Goal: Task Accomplishment & Management: Use online tool/utility

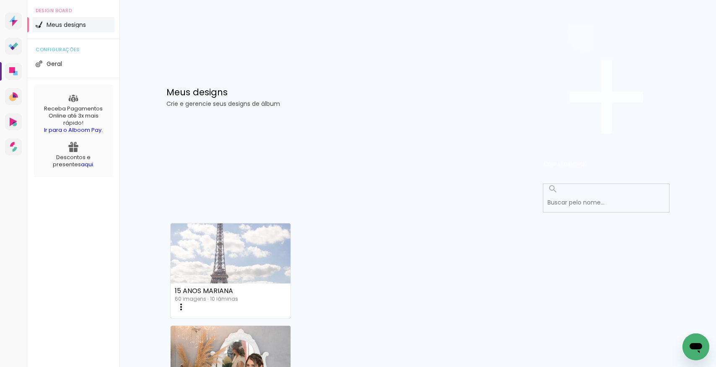
click at [588, 159] on span "Criar um design" at bounding box center [566, 163] width 44 height 8
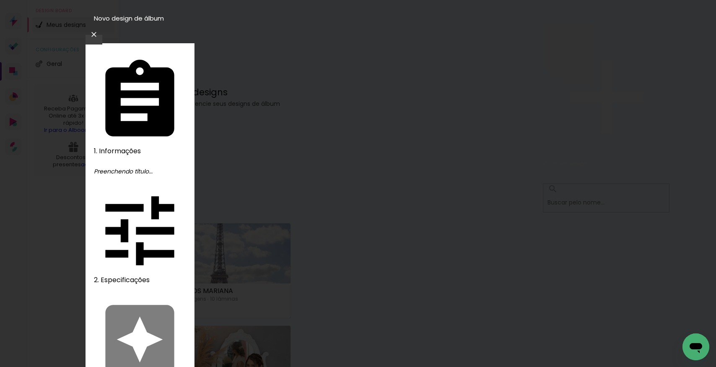
type input "[PERSON_NAME]"
type paper-input "[PERSON_NAME]"
click at [0, 0] on slot "Avançar" at bounding box center [0, 0] width 0 height 0
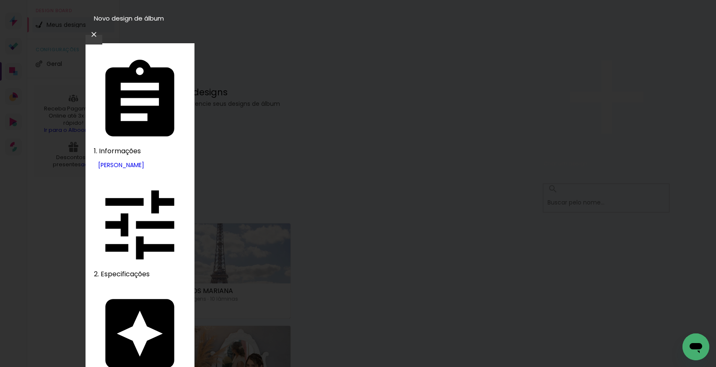
click at [0, 0] on slot "Tamanho Livre" at bounding box center [0, 0] width 0 height 0
click at [0, 0] on slot "Avançar" at bounding box center [0, 0] width 0 height 0
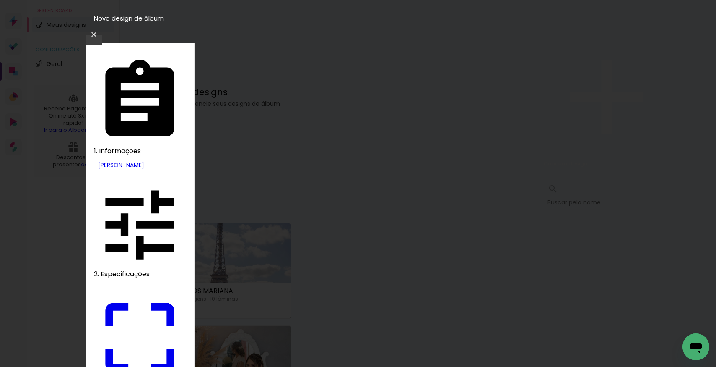
type input "30,5"
type paper-input "30,5"
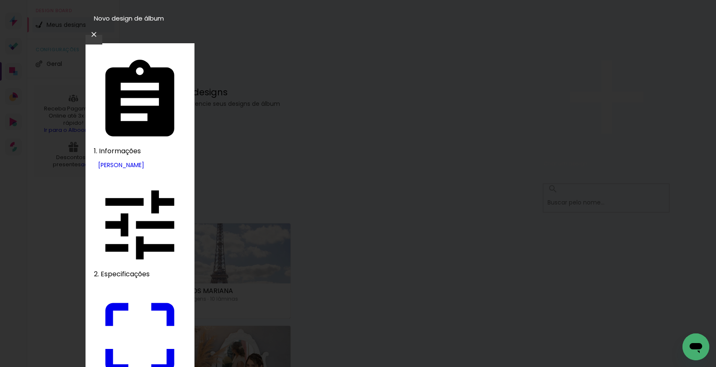
type input "80"
type paper-input "80"
type paper-checkbox "on"
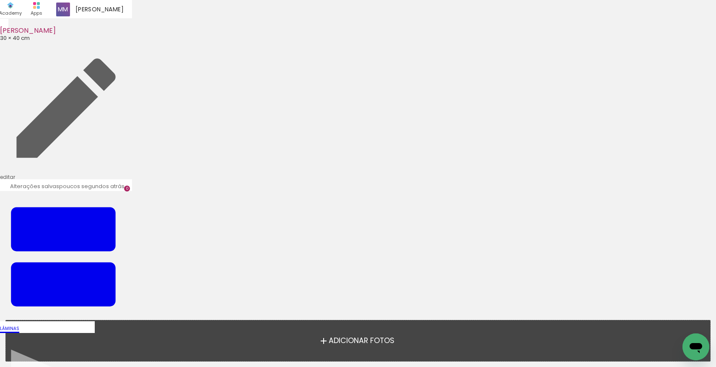
click at [368, 339] on span "Adicionar Fotos" at bounding box center [362, 341] width 66 height 8
click at [0, 0] on input "file" at bounding box center [0, 0] width 0 height 0
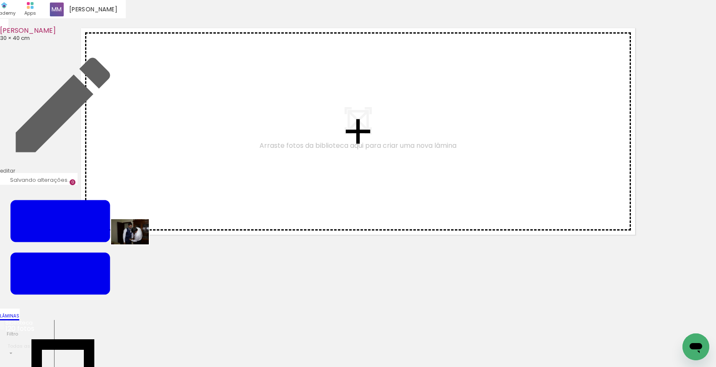
drag, startPoint x: 86, startPoint y: 339, endPoint x: 136, endPoint y: 244, distance: 107.7
click at [136, 244] on quentale-workspace at bounding box center [358, 183] width 716 height 367
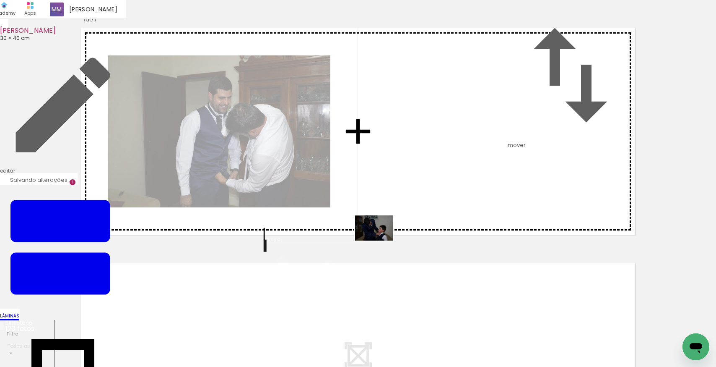
drag, startPoint x: 137, startPoint y: 343, endPoint x: 380, endPoint y: 240, distance: 263.9
click at [380, 240] on quentale-workspace at bounding box center [358, 183] width 716 height 367
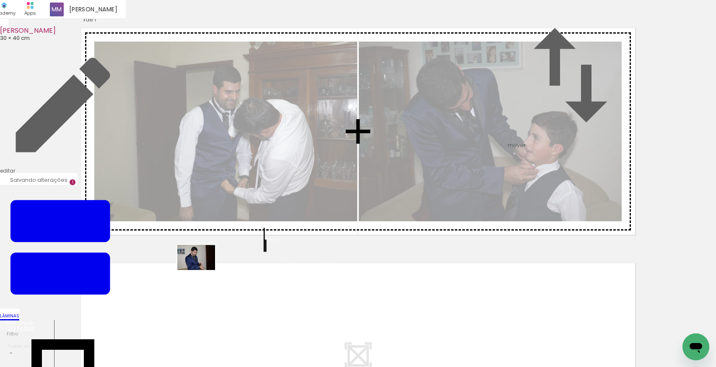
drag, startPoint x: 181, startPoint y: 344, endPoint x: 203, endPoint y: 269, distance: 77.8
click at [203, 269] on quentale-workspace at bounding box center [358, 183] width 716 height 367
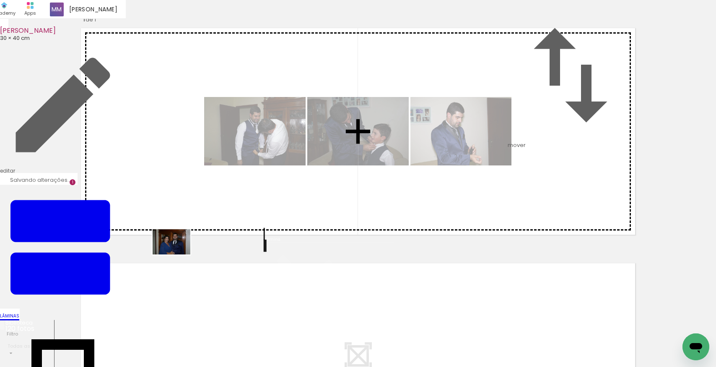
click at [178, 254] on quentale-workspace at bounding box center [358, 183] width 716 height 367
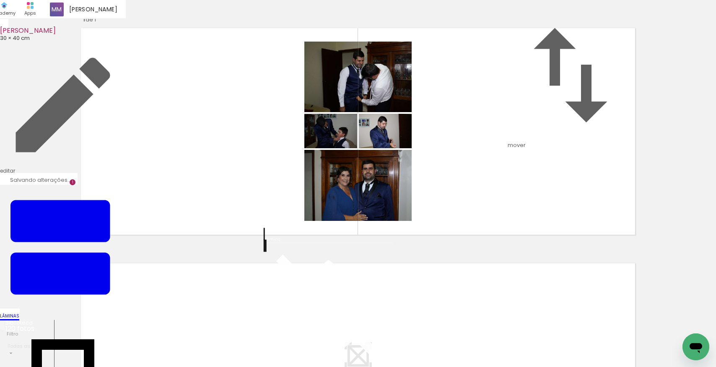
scroll to position [147, 0]
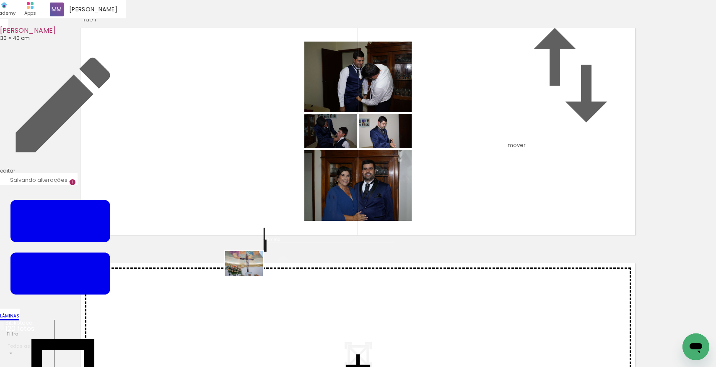
drag, startPoint x: 276, startPoint y: 339, endPoint x: 250, endPoint y: 276, distance: 68.2
click at [250, 276] on quentale-workspace at bounding box center [358, 183] width 716 height 367
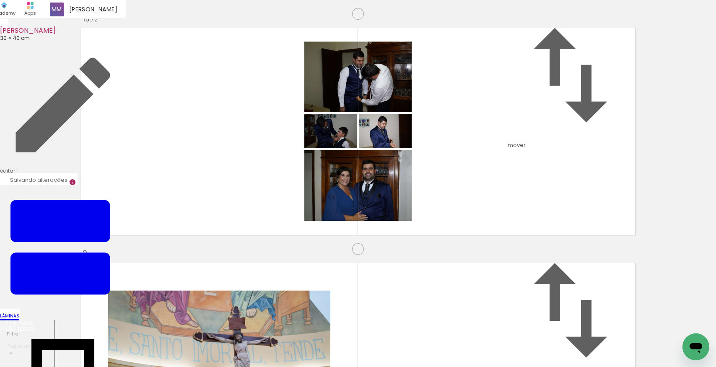
scroll to position [338, 0]
drag, startPoint x: 321, startPoint y: 338, endPoint x: 299, endPoint y: 278, distance: 64.0
click at [299, 278] on quentale-workspace at bounding box center [358, 183] width 716 height 367
drag, startPoint x: 365, startPoint y: 341, endPoint x: 395, endPoint y: 246, distance: 99.2
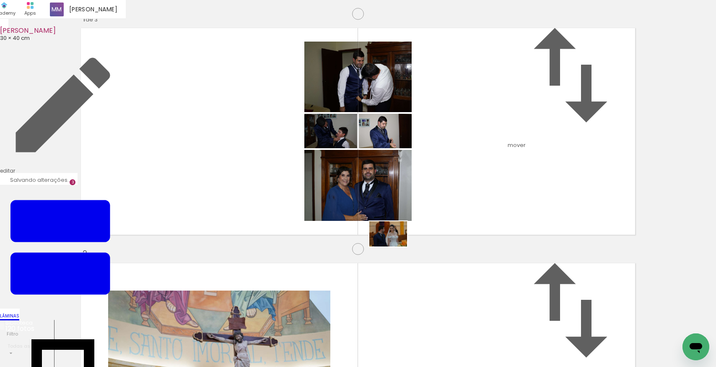
click at [395, 246] on quentale-workspace at bounding box center [358, 183] width 716 height 367
drag, startPoint x: 408, startPoint y: 337, endPoint x: 323, endPoint y: 267, distance: 109.9
click at [323, 267] on quentale-workspace at bounding box center [358, 183] width 716 height 367
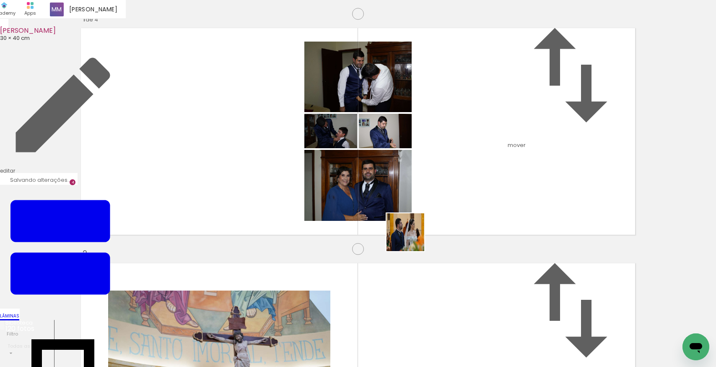
drag, startPoint x: 432, startPoint y: 302, endPoint x: 412, endPoint y: 238, distance: 66.6
click at [412, 238] on quentale-workspace at bounding box center [358, 183] width 716 height 367
drag, startPoint x: 520, startPoint y: 341, endPoint x: 527, endPoint y: 273, distance: 68.8
click at [527, 273] on quentale-workspace at bounding box center [358, 183] width 716 height 367
drag, startPoint x: 565, startPoint y: 305, endPoint x: 609, endPoint y: 338, distance: 55.4
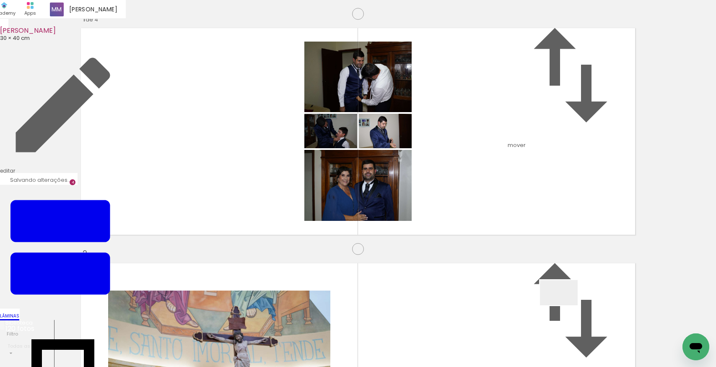
click at [575, 239] on quentale-workspace at bounding box center [358, 183] width 716 height 367
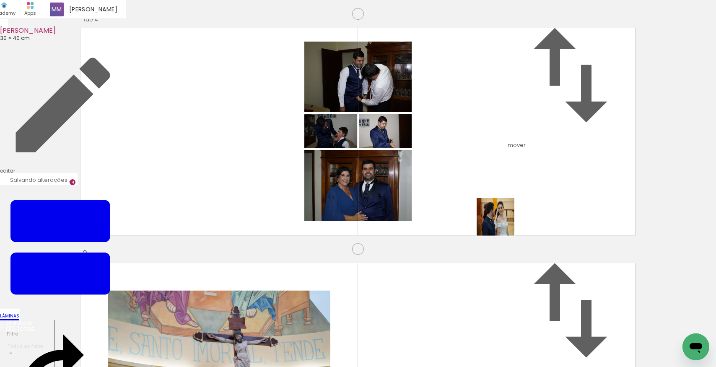
drag, startPoint x: 607, startPoint y: 340, endPoint x: 502, endPoint y: 223, distance: 157.4
click at [502, 223] on quentale-workspace at bounding box center [358, 183] width 716 height 367
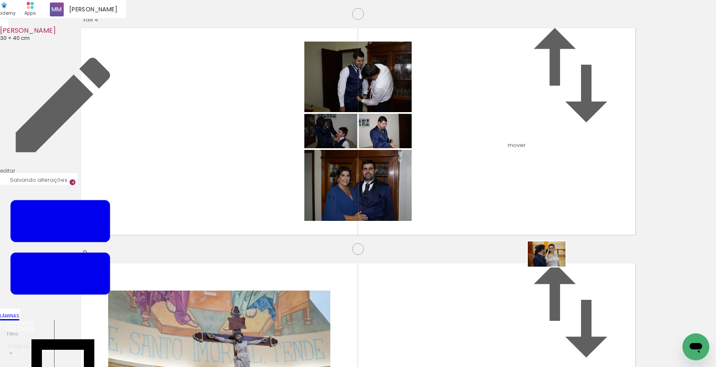
drag, startPoint x: 607, startPoint y: 337, endPoint x: 553, endPoint y: 266, distance: 88.9
click at [553, 266] on quentale-workspace at bounding box center [358, 183] width 716 height 367
drag, startPoint x: 642, startPoint y: 333, endPoint x: 562, endPoint y: 261, distance: 107.6
click at [562, 261] on quentale-workspace at bounding box center [358, 183] width 716 height 367
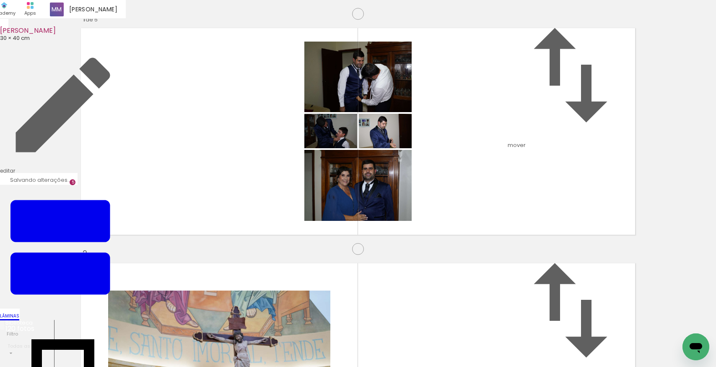
scroll to position [670, 0]
drag, startPoint x: 248, startPoint y: 291, endPoint x: 333, endPoint y: 233, distance: 102.6
click at [333, 233] on quentale-workspace at bounding box center [358, 183] width 716 height 367
drag, startPoint x: 238, startPoint y: 336, endPoint x: 417, endPoint y: 203, distance: 223.7
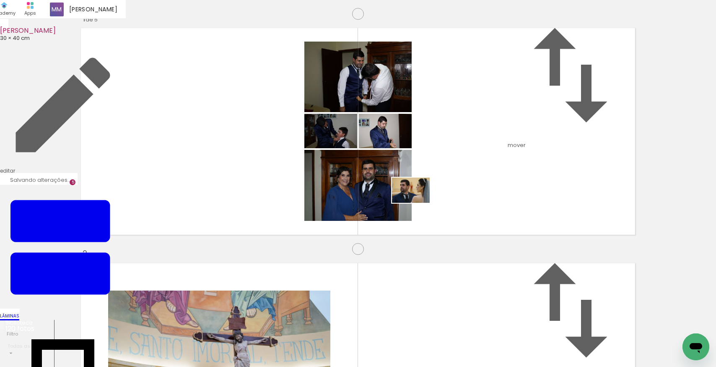
click at [417, 203] on quentale-workspace at bounding box center [358, 183] width 716 height 367
drag, startPoint x: 284, startPoint y: 339, endPoint x: 365, endPoint y: 247, distance: 123.0
click at [365, 247] on quentale-workspace at bounding box center [358, 183] width 716 height 367
drag, startPoint x: 325, startPoint y: 337, endPoint x: 393, endPoint y: 237, distance: 120.3
click at [393, 237] on quentale-workspace at bounding box center [358, 183] width 716 height 367
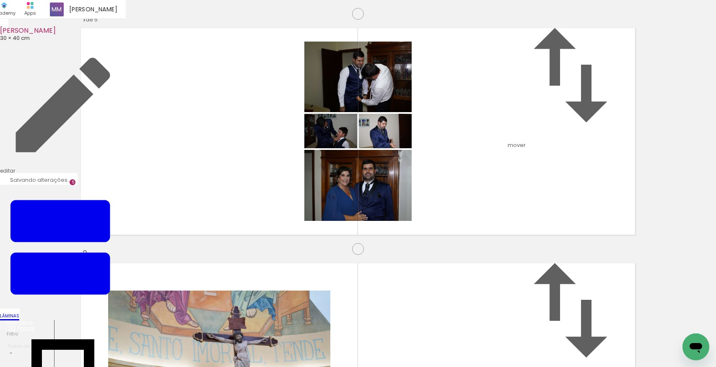
scroll to position [1052, 0]
drag, startPoint x: 375, startPoint y: 341, endPoint x: 385, endPoint y: 271, distance: 70.4
click at [385, 271] on quentale-workspace at bounding box center [358, 183] width 716 height 367
drag, startPoint x: 421, startPoint y: 343, endPoint x: 432, endPoint y: 241, distance: 102.1
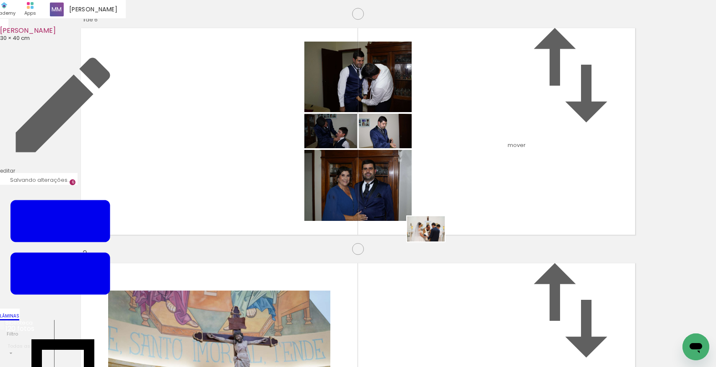
click at [432, 241] on quentale-workspace at bounding box center [358, 183] width 716 height 367
click at [484, 272] on quentale-workspace at bounding box center [358, 183] width 716 height 367
drag, startPoint x: 517, startPoint y: 339, endPoint x: 537, endPoint y: 244, distance: 97.3
click at [537, 244] on quentale-workspace at bounding box center [358, 183] width 716 height 367
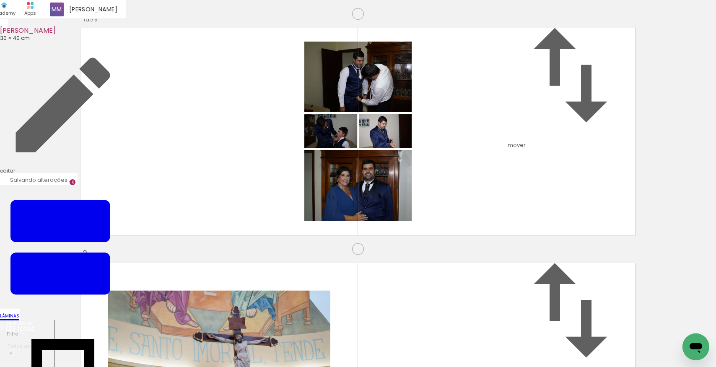
drag, startPoint x: 380, startPoint y: 224, endPoint x: 480, endPoint y: 97, distance: 162.5
drag, startPoint x: 526, startPoint y: 304, endPoint x: 504, endPoint y: 277, distance: 34.8
click at [504, 277] on quentale-workspace at bounding box center [358, 183] width 716 height 367
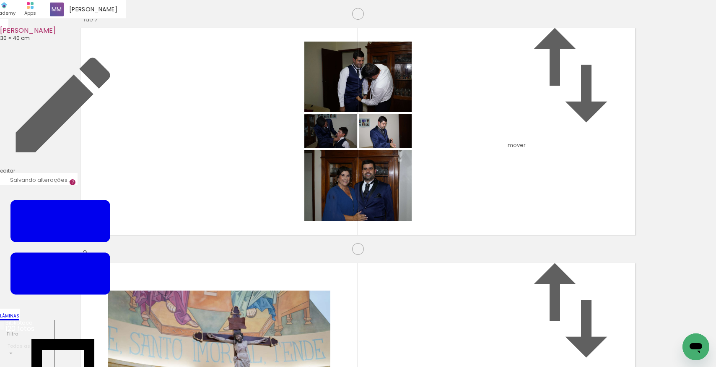
scroll to position [1405, 0]
drag, startPoint x: 530, startPoint y: 261, endPoint x: 527, endPoint y: 258, distance: 4.5
click at [527, 258] on quentale-workspace at bounding box center [358, 183] width 716 height 367
drag, startPoint x: 652, startPoint y: 341, endPoint x: 582, endPoint y: 271, distance: 98.8
click at [582, 271] on quentale-workspace at bounding box center [358, 183] width 716 height 367
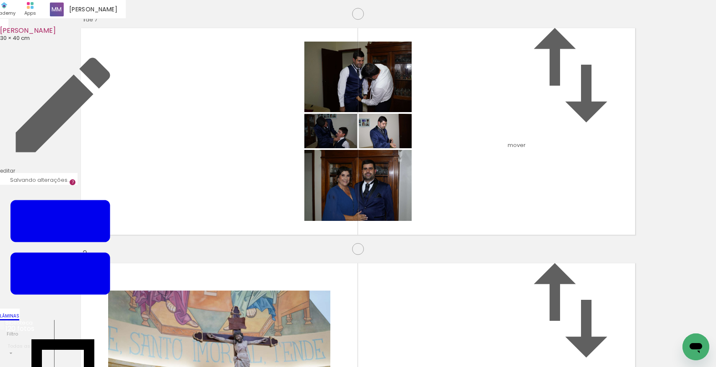
scroll to position [0, 1115]
drag, startPoint x: 112, startPoint y: 341, endPoint x: 169, endPoint y: 228, distance: 126.2
click at [169, 228] on quentale-workspace at bounding box center [358, 183] width 716 height 367
drag, startPoint x: 160, startPoint y: 331, endPoint x: 181, endPoint y: 271, distance: 62.6
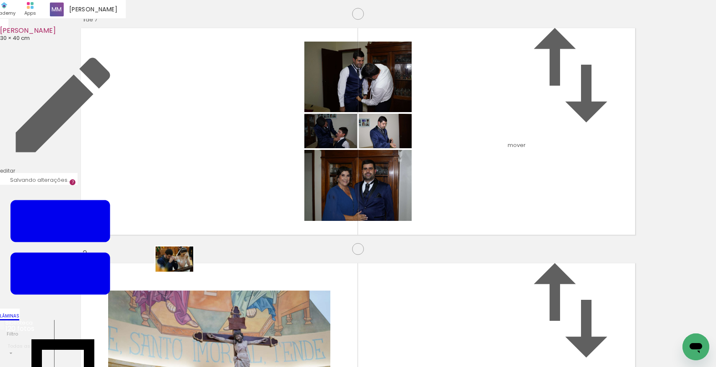
click at [181, 271] on quentale-workspace at bounding box center [358, 183] width 716 height 367
drag, startPoint x: 195, startPoint y: 345, endPoint x: 372, endPoint y: 247, distance: 202.6
click at [372, 247] on quentale-workspace at bounding box center [358, 183] width 716 height 367
drag, startPoint x: 247, startPoint y: 341, endPoint x: 416, endPoint y: 229, distance: 202.5
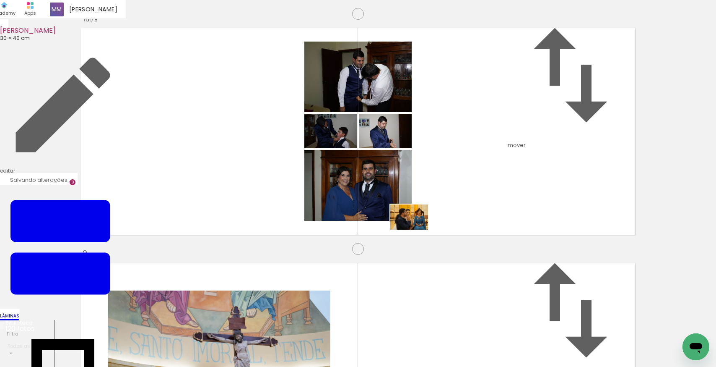
click at [416, 229] on quentale-workspace at bounding box center [358, 183] width 716 height 367
click at [274, 254] on quentale-workspace at bounding box center [358, 183] width 716 height 367
drag, startPoint x: 293, startPoint y: 263, endPoint x: 294, endPoint y: 245, distance: 17.2
click at [294, 245] on quentale-workspace at bounding box center [358, 183] width 716 height 367
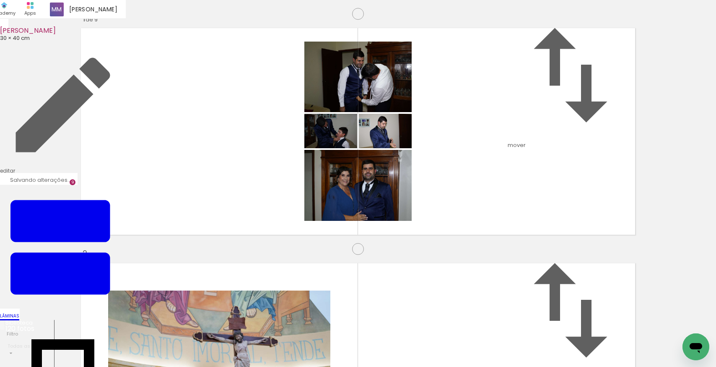
scroll to position [1963, 0]
click at [315, 267] on quentale-workspace at bounding box center [358, 183] width 716 height 367
drag, startPoint x: 383, startPoint y: 339, endPoint x: 407, endPoint y: 254, distance: 88.0
click at [407, 254] on quentale-workspace at bounding box center [358, 183] width 716 height 367
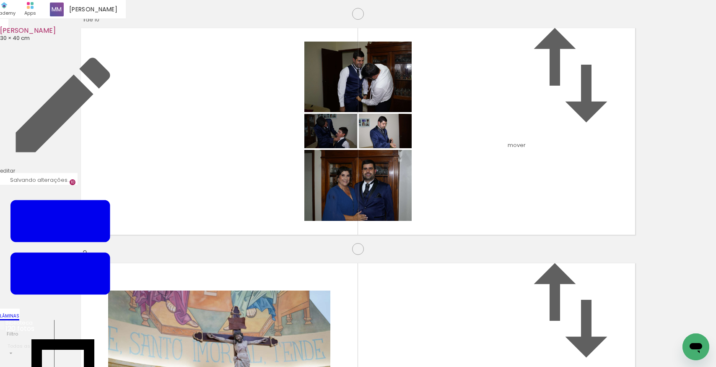
scroll to position [2334, 0]
drag, startPoint x: 419, startPoint y: 329, endPoint x: 388, endPoint y: 261, distance: 74.7
click at [388, 261] on quentale-workspace at bounding box center [358, 183] width 716 height 367
drag, startPoint x: 469, startPoint y: 334, endPoint x: 427, endPoint y: 256, distance: 88.8
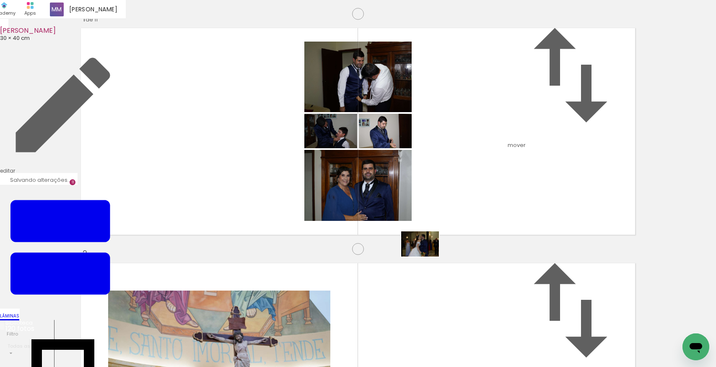
click at [427, 256] on quentale-workspace at bounding box center [358, 183] width 716 height 367
drag, startPoint x: 520, startPoint y: 336, endPoint x: 430, endPoint y: 220, distance: 146.8
click at [430, 220] on quentale-workspace at bounding box center [358, 183] width 716 height 367
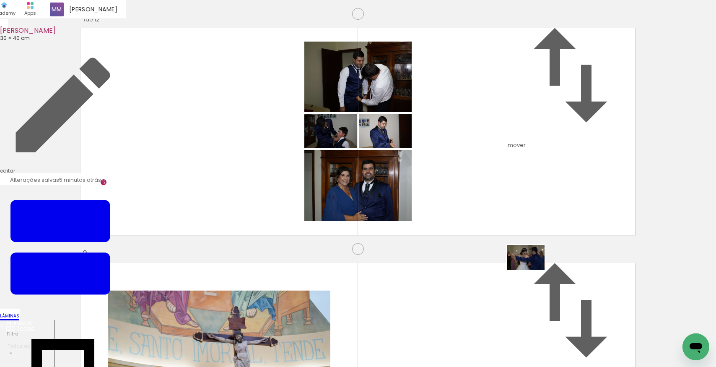
drag, startPoint x: 567, startPoint y: 340, endPoint x: 532, endPoint y: 270, distance: 78.4
click at [532, 270] on quentale-workspace at bounding box center [358, 183] width 716 height 367
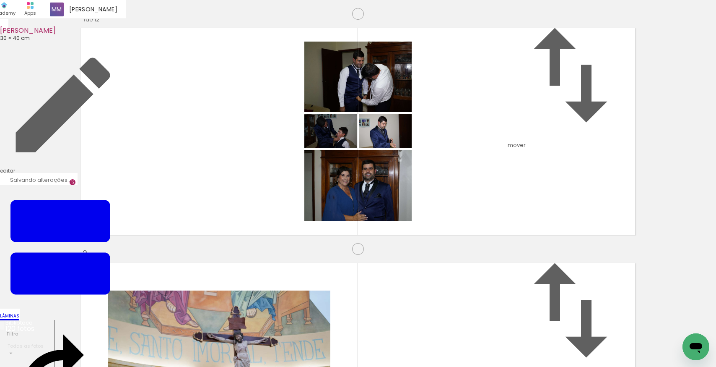
scroll to position [2815, 0]
drag, startPoint x: 584, startPoint y: 309, endPoint x: 535, endPoint y: 247, distance: 79.1
click at [535, 247] on quentale-workspace at bounding box center [358, 183] width 716 height 367
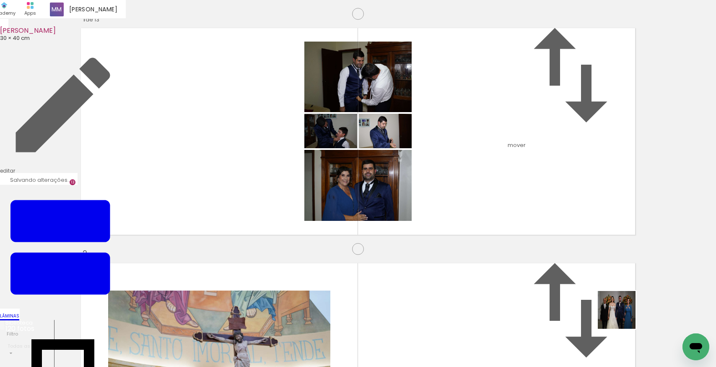
scroll to position [2814, 0]
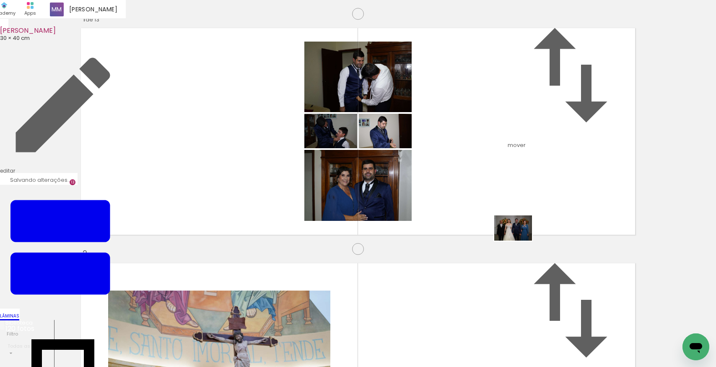
drag, startPoint x: 647, startPoint y: 331, endPoint x: 520, endPoint y: 240, distance: 156.1
click at [520, 240] on quentale-workspace at bounding box center [358, 183] width 716 height 367
click at [557, 251] on quentale-workspace at bounding box center [358, 183] width 716 height 367
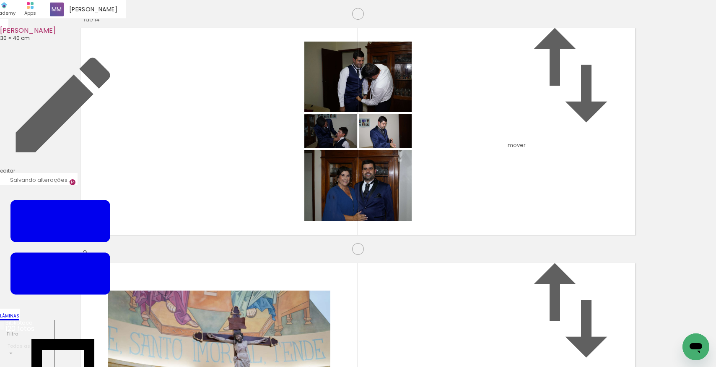
drag, startPoint x: 350, startPoint y: 156, endPoint x: 532, endPoint y: 300, distance: 232.3
drag, startPoint x: 173, startPoint y: 331, endPoint x: 230, endPoint y: 167, distance: 173.6
click at [230, 167] on quentale-workspace at bounding box center [358, 183] width 716 height 367
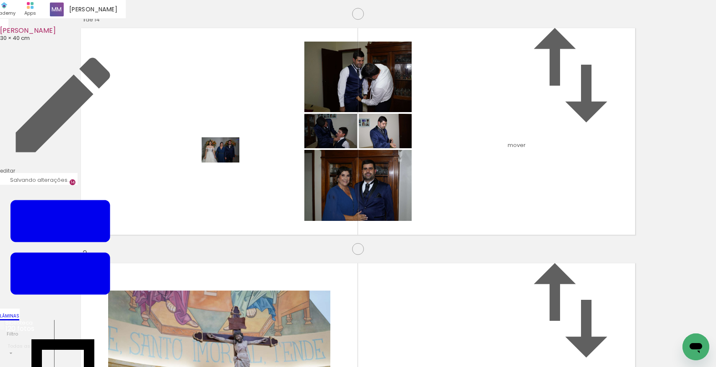
drag, startPoint x: 210, startPoint y: 338, endPoint x: 227, endPoint y: 162, distance: 176.1
click at [227, 162] on quentale-workspace at bounding box center [358, 183] width 716 height 367
drag, startPoint x: 264, startPoint y: 337, endPoint x: 257, endPoint y: 281, distance: 57.1
click at [257, 281] on quentale-workspace at bounding box center [358, 183] width 716 height 367
click at [368, 270] on quentale-workspace at bounding box center [358, 183] width 716 height 367
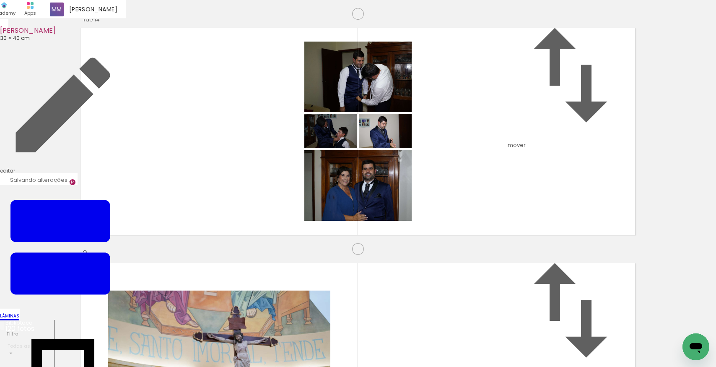
scroll to position [3098, 0]
drag, startPoint x: 338, startPoint y: 320, endPoint x: 325, endPoint y: 293, distance: 29.8
click at [325, 293] on quentale-workspace at bounding box center [358, 183] width 716 height 367
click at [390, 292] on quentale-workspace at bounding box center [358, 183] width 716 height 367
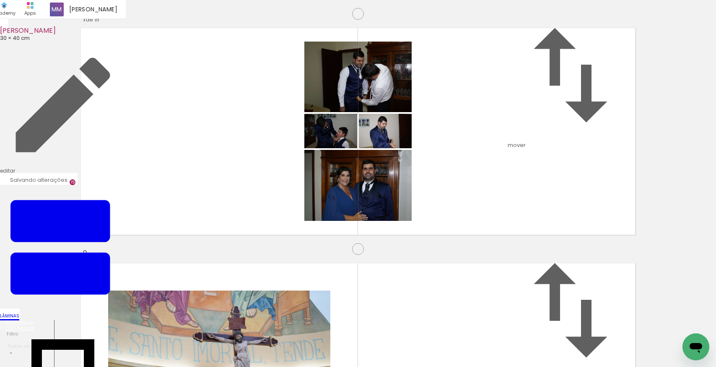
scroll to position [3421, 0]
drag, startPoint x: 400, startPoint y: 109, endPoint x: 458, endPoint y: 297, distance: 195.8
click at [396, 96] on quentale-workspace at bounding box center [358, 183] width 716 height 367
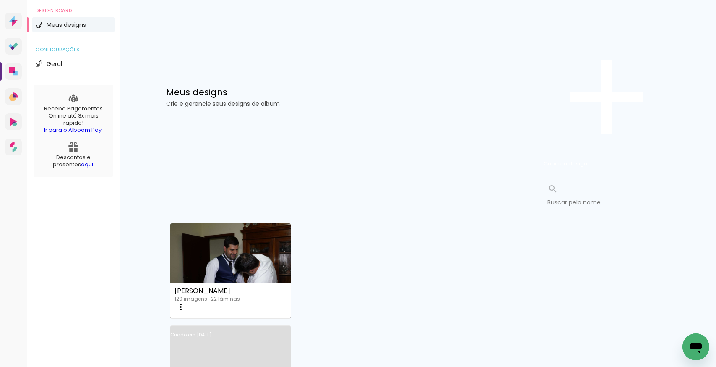
click at [291, 322] on link "Criado em 12/08/25" at bounding box center [230, 345] width 120 height 47
click at [186, 302] on iron-icon at bounding box center [181, 307] width 10 height 10
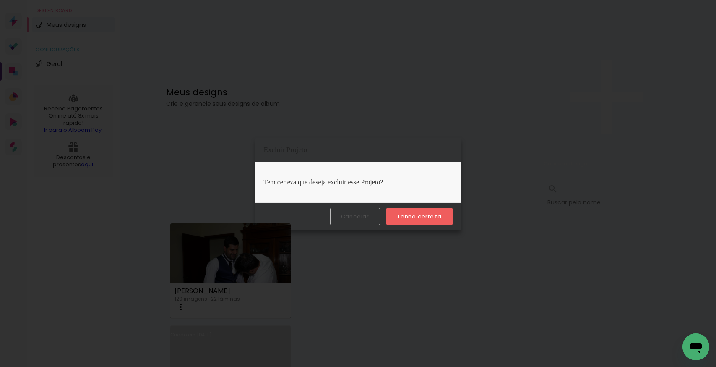
click at [0, 0] on slot "Tenho certeza" at bounding box center [0, 0] width 0 height 0
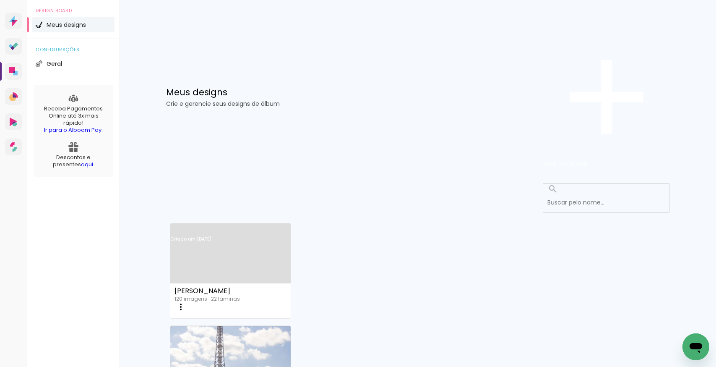
click at [223, 226] on link "Criado em [DATE]" at bounding box center [230, 249] width 120 height 47
